Goal: Information Seeking & Learning: Learn about a topic

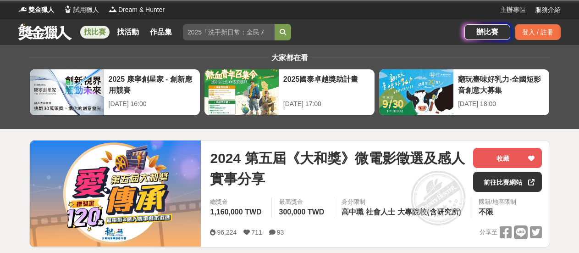
click at [98, 30] on link "找比賽" at bounding box center [94, 32] width 29 height 13
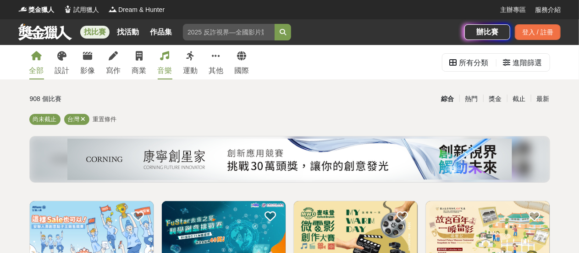
click at [164, 65] on link "音樂" at bounding box center [165, 62] width 15 height 34
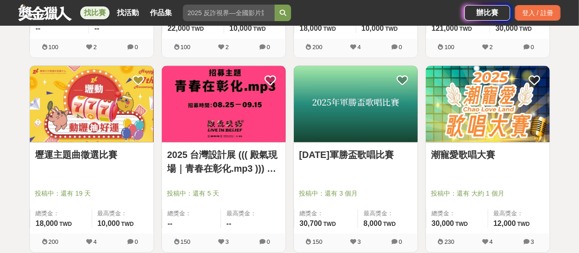
scroll to position [914, 0]
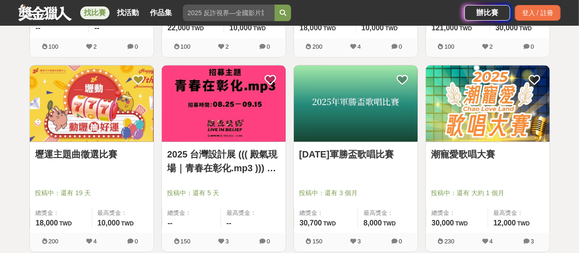
click at [141, 155] on link "壢運主題曲徵選比賽" at bounding box center [91, 154] width 113 height 14
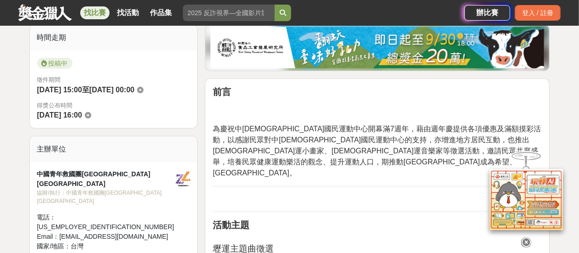
scroll to position [230, 0]
click at [527, 239] on icon at bounding box center [526, 241] width 10 height 10
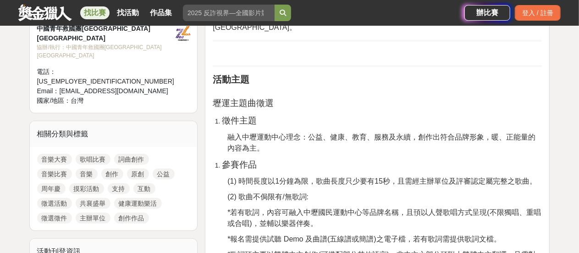
scroll to position [376, 0]
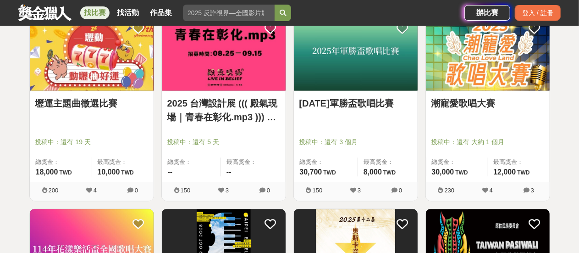
scroll to position [966, 0]
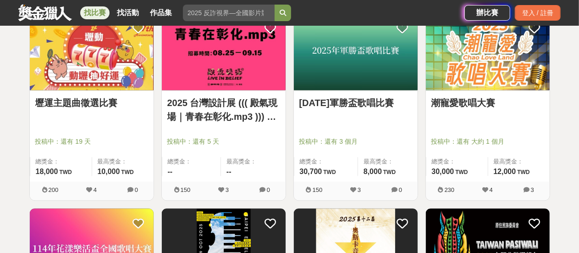
click at [324, 123] on div at bounding box center [358, 128] width 118 height 11
click at [329, 92] on div "[DATE]軍勝盃歌唱比賽 投稿中：還有 3 個月 總獎金： 30,700 30,700 TWD 最高獎金： 8,000 TWD" at bounding box center [356, 135] width 124 height 91
click at [329, 96] on link "[DATE]軍勝盃歌唱比賽" at bounding box center [355, 103] width 113 height 14
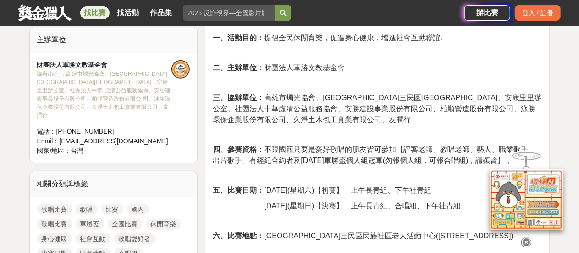
scroll to position [314, 0]
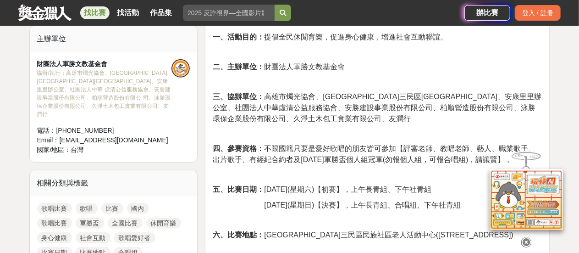
click at [527, 242] on icon at bounding box center [526, 239] width 10 height 10
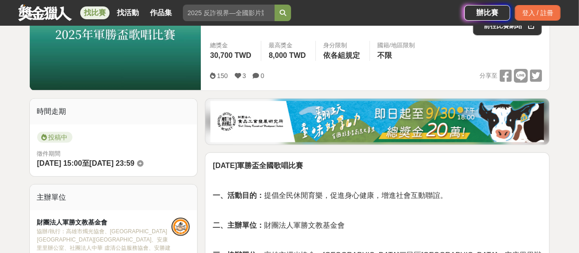
scroll to position [157, 0]
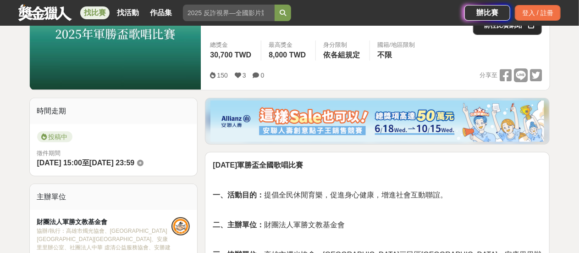
click at [503, 31] on link "前往比賽網站" at bounding box center [507, 25] width 69 height 20
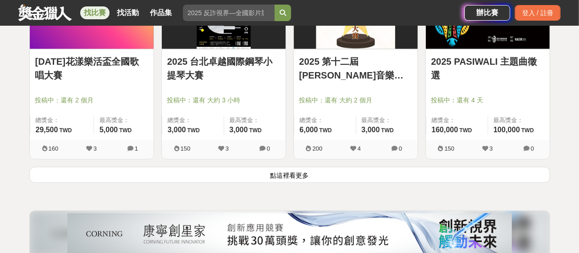
scroll to position [1200, 0]
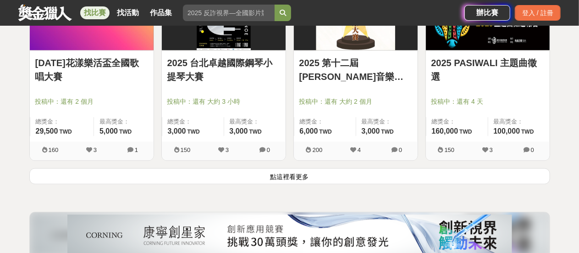
click at [264, 178] on button "點這裡看更多" at bounding box center [289, 176] width 521 height 16
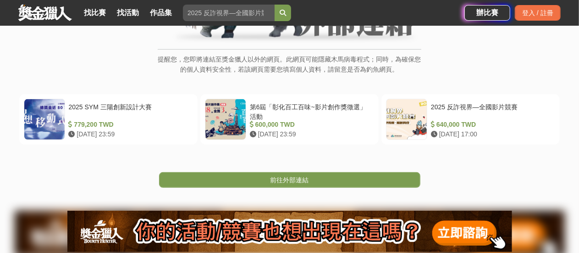
scroll to position [144, 0]
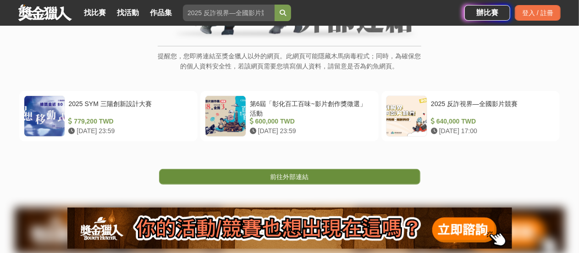
click at [265, 178] on link "前往外部連結" at bounding box center [289, 177] width 261 height 16
